Goal: Check status: Check status

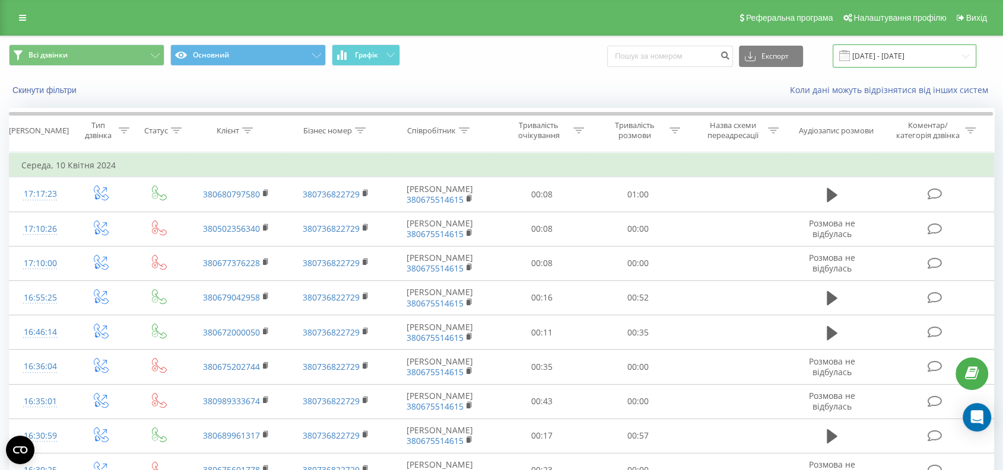
click at [914, 49] on input "[DATE] - [DATE]" at bounding box center [904, 55] width 144 height 23
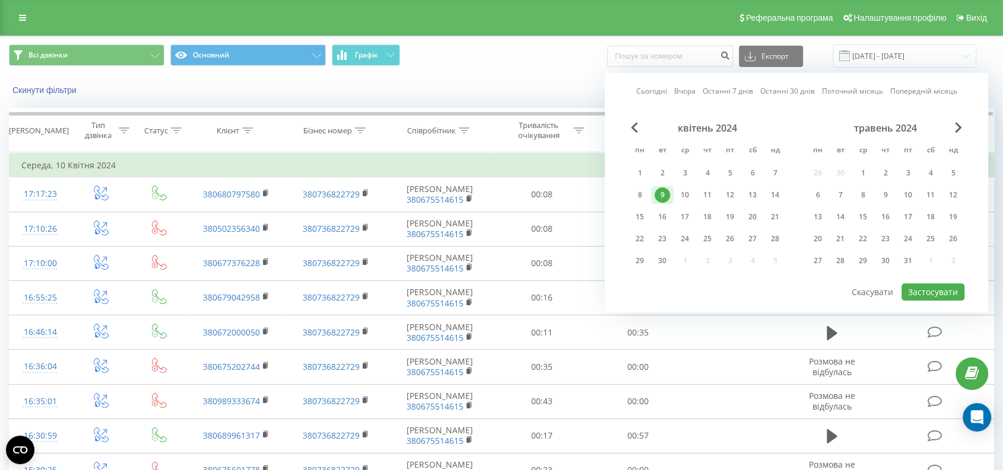
click at [699, 89] on div "Сьогодні Вчора Останні 7 днів Останні 30 днів Поточний місяць Попередній місяць" at bounding box center [796, 91] width 321 height 12
click at [688, 89] on link "Вчора" at bounding box center [684, 91] width 21 height 11
click at [936, 286] on button "Застосувати" at bounding box center [932, 292] width 63 height 17
type input "[DATE] - [DATE]"
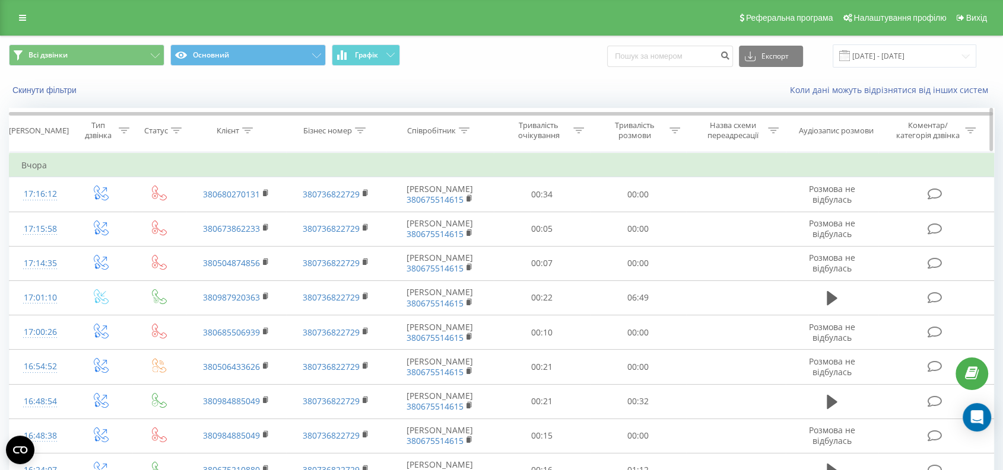
click at [657, 132] on div "Тривалість розмови" at bounding box center [634, 130] width 63 height 20
click at [616, 212] on input "text" at bounding box center [637, 215] width 104 height 21
type input "0059"
click at [644, 189] on div at bounding box center [631, 188] width 84 height 11
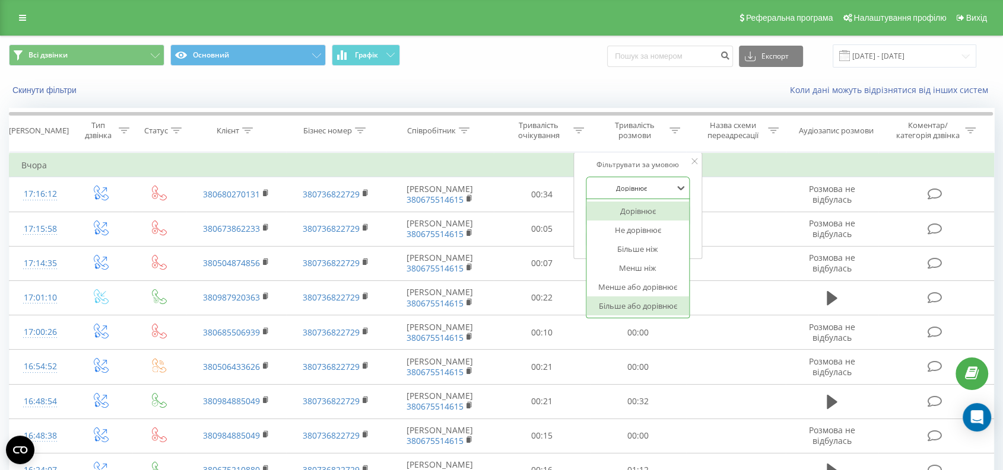
click at [647, 306] on div "Більше або дорівнює" at bounding box center [637, 306] width 103 height 19
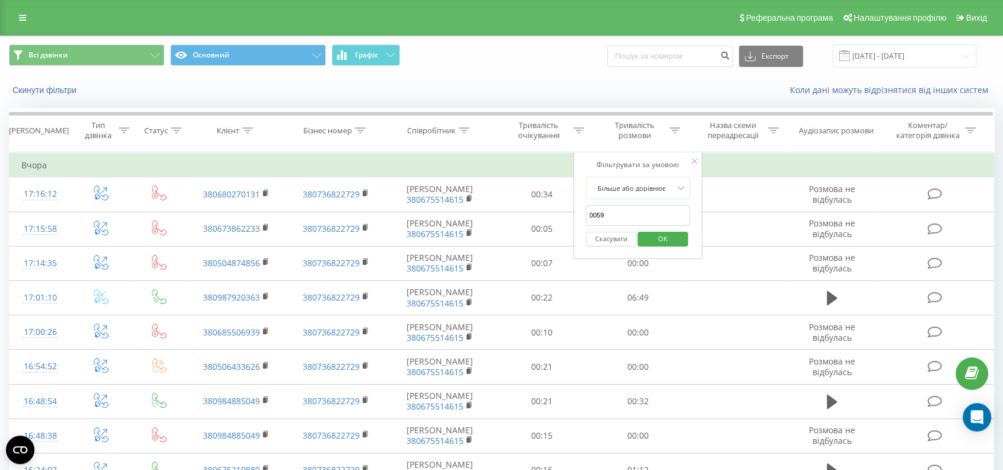
click at [667, 236] on span "OK" at bounding box center [662, 239] width 33 height 18
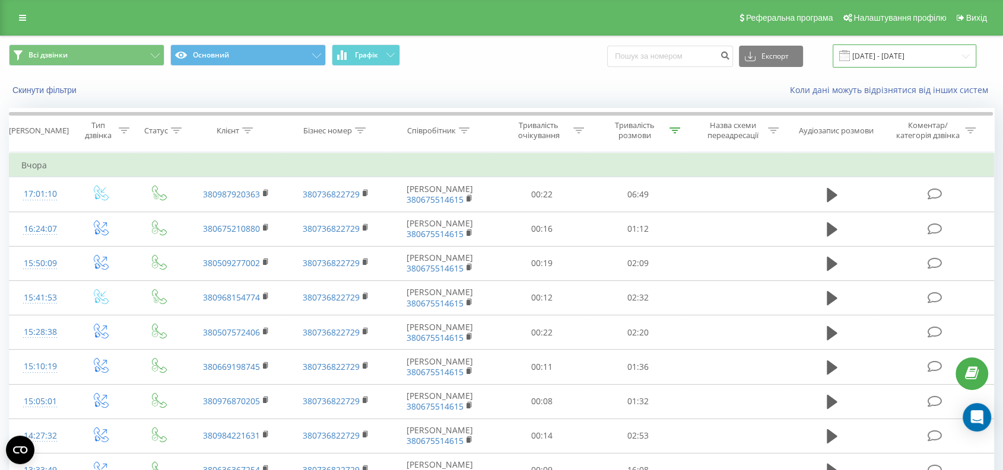
click at [900, 56] on input "[DATE] - [DATE]" at bounding box center [904, 55] width 144 height 23
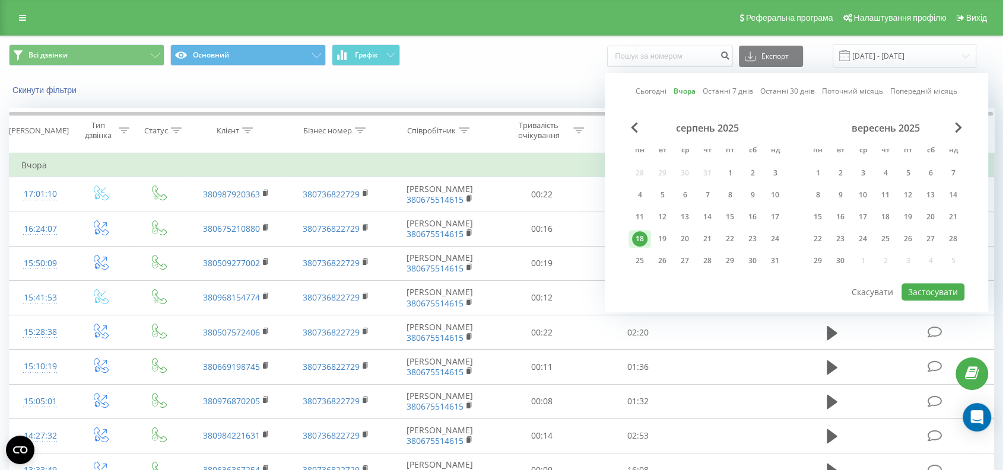
click at [648, 90] on link "Сьогодні" at bounding box center [650, 91] width 31 height 11
click at [935, 292] on button "Застосувати" at bounding box center [932, 292] width 63 height 17
type input "[DATE] - [DATE]"
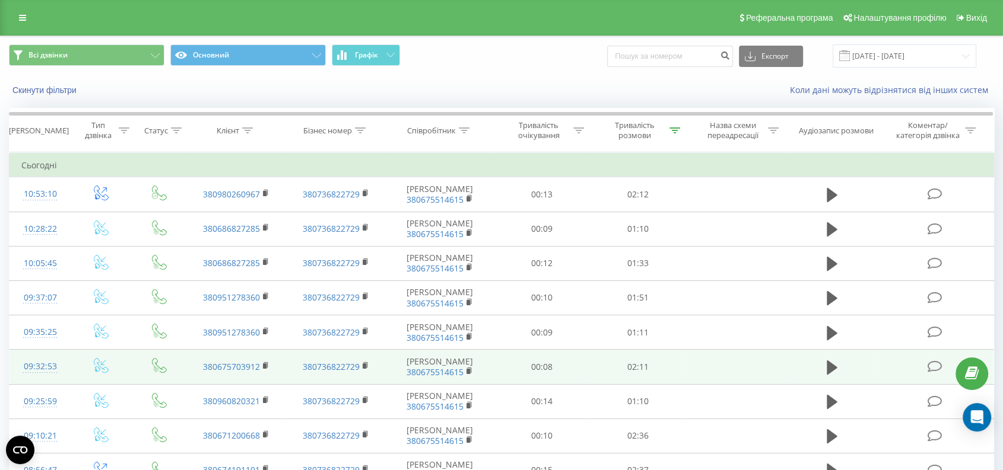
scroll to position [187, 0]
